Goal: Information Seeking & Learning: Check status

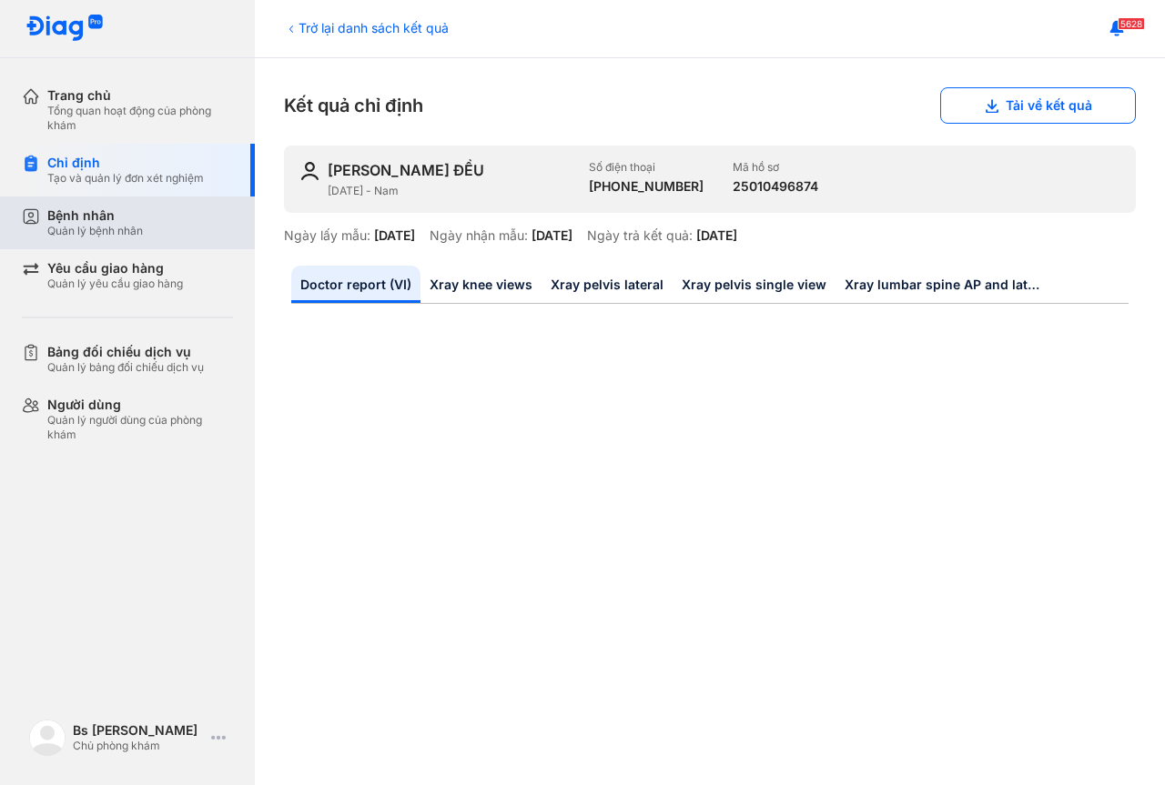
click at [116, 227] on div "Quản lý bệnh nhân" at bounding box center [95, 231] width 96 height 15
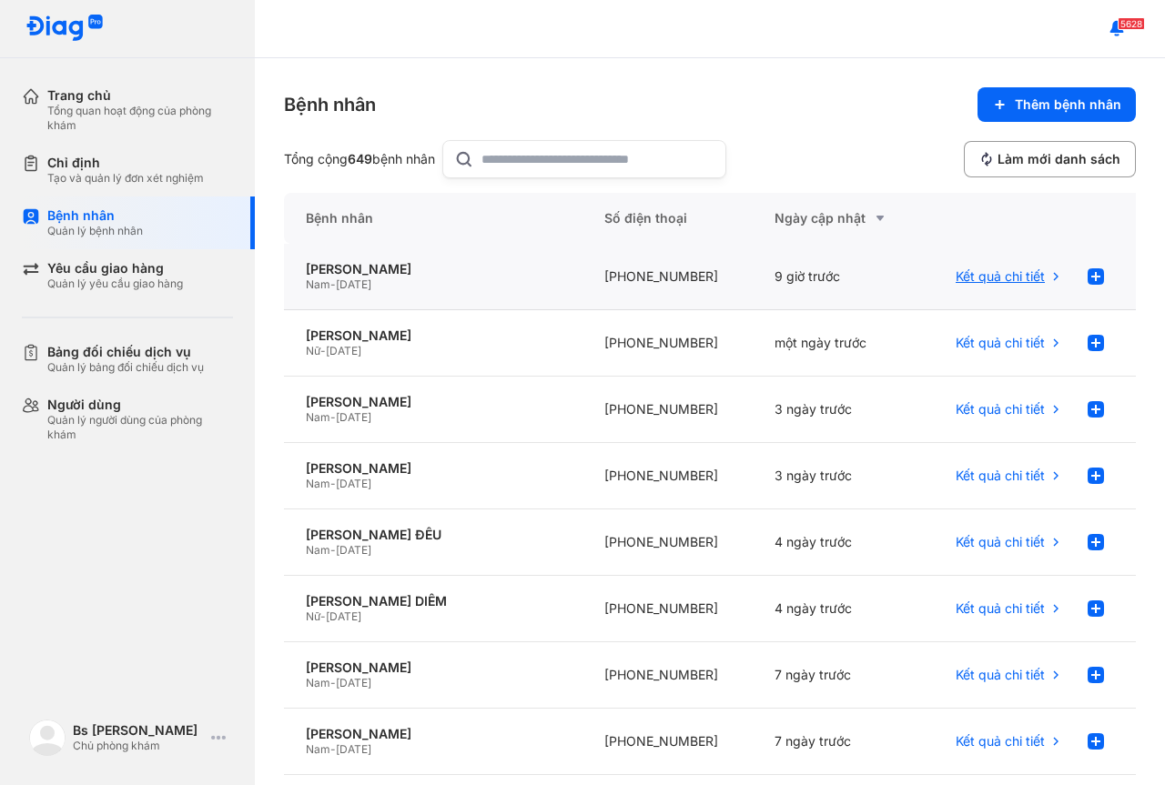
click at [993, 269] on span "Kết quả chi tiết" at bounding box center [999, 276] width 89 height 16
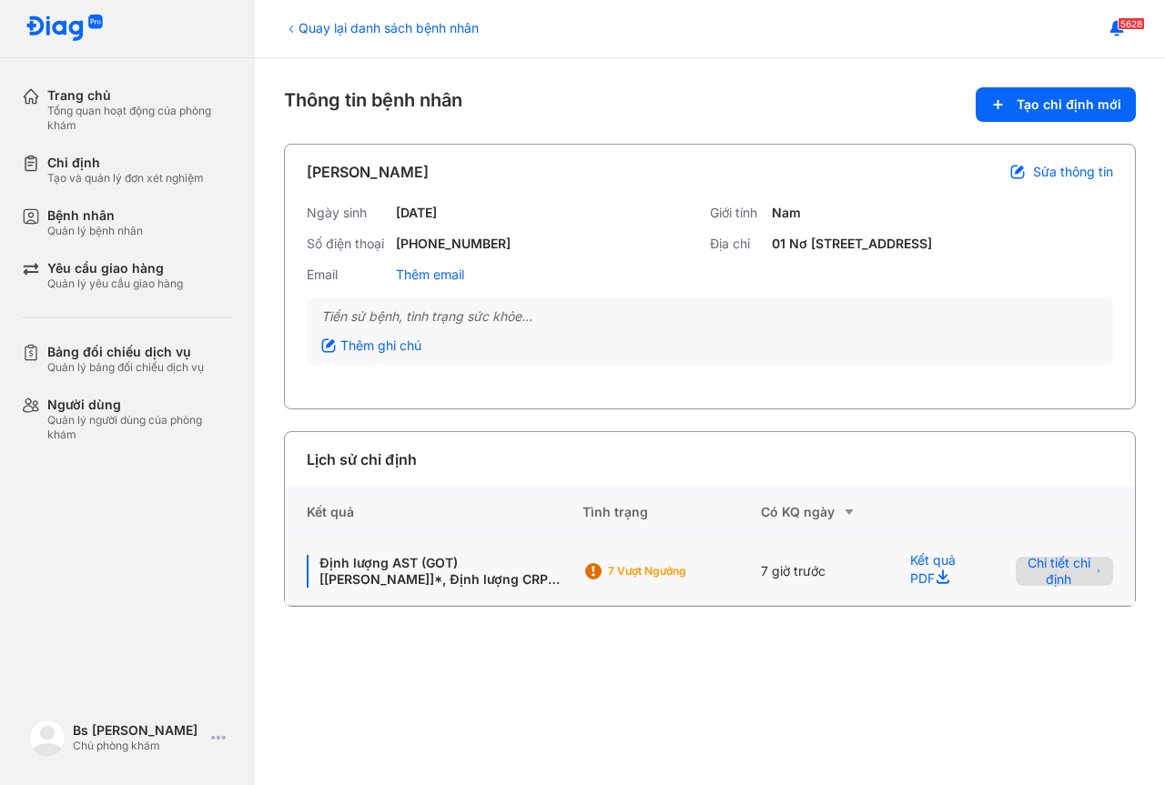
click at [1070, 588] on span "Chi tiết chỉ định" at bounding box center [1058, 571] width 64 height 33
